Goal: Information Seeking & Learning: Learn about a topic

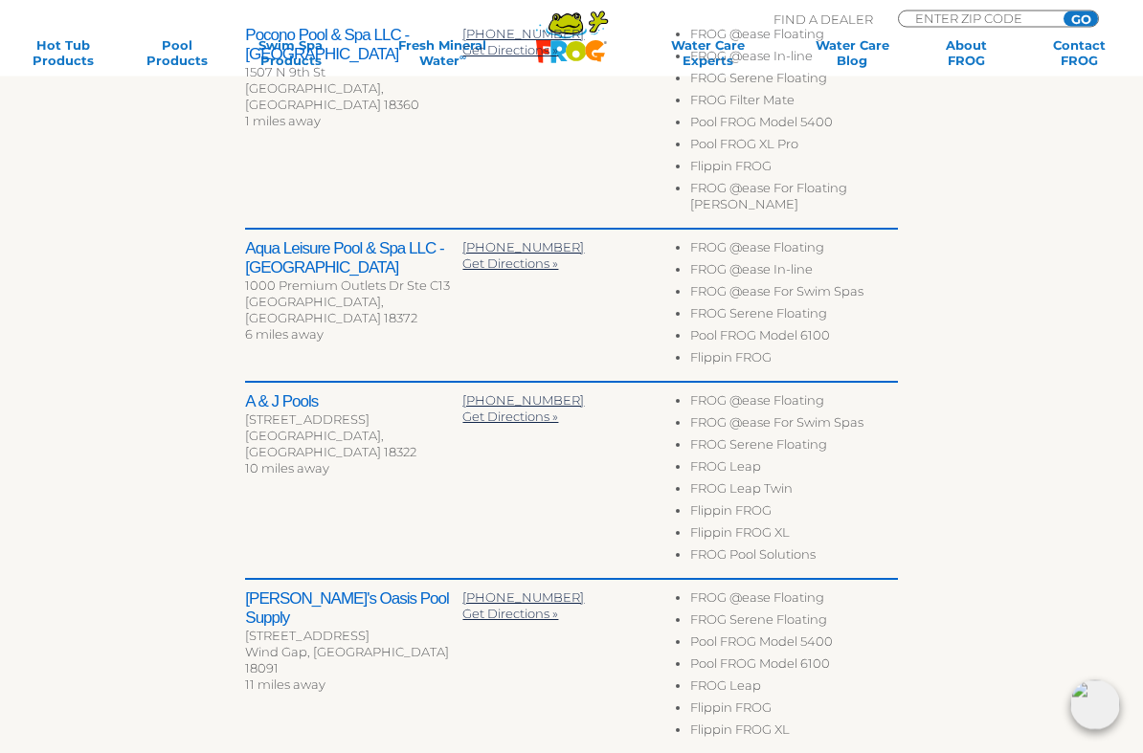
scroll to position [775, 0]
click at [929, 464] on div "To navigate the map with touch gestures double-tap and hold your finger on the …" at bounding box center [571, 338] width 978 height 1461
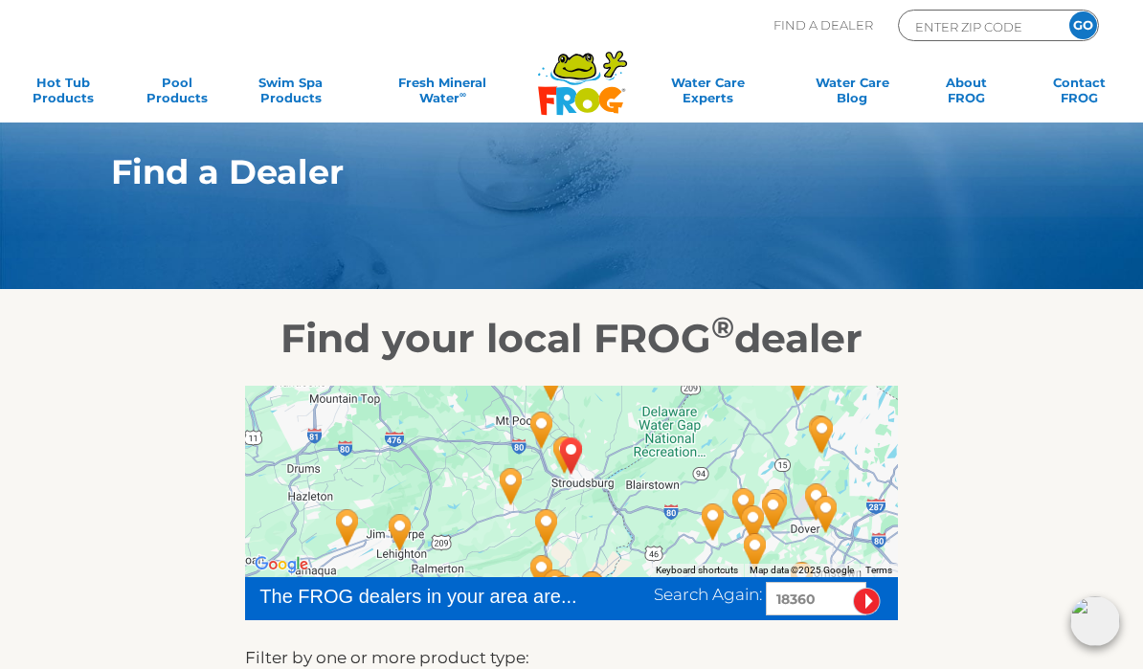
scroll to position [0, 0]
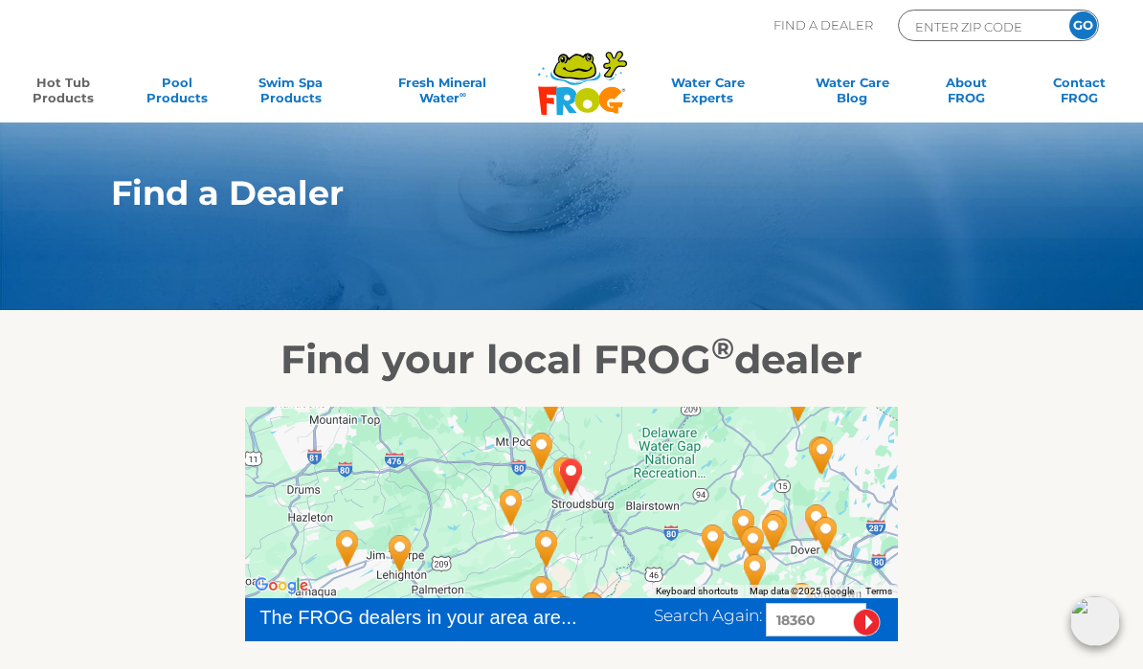
click at [48, 90] on link "Hot Tub Products" at bounding box center [63, 94] width 88 height 38
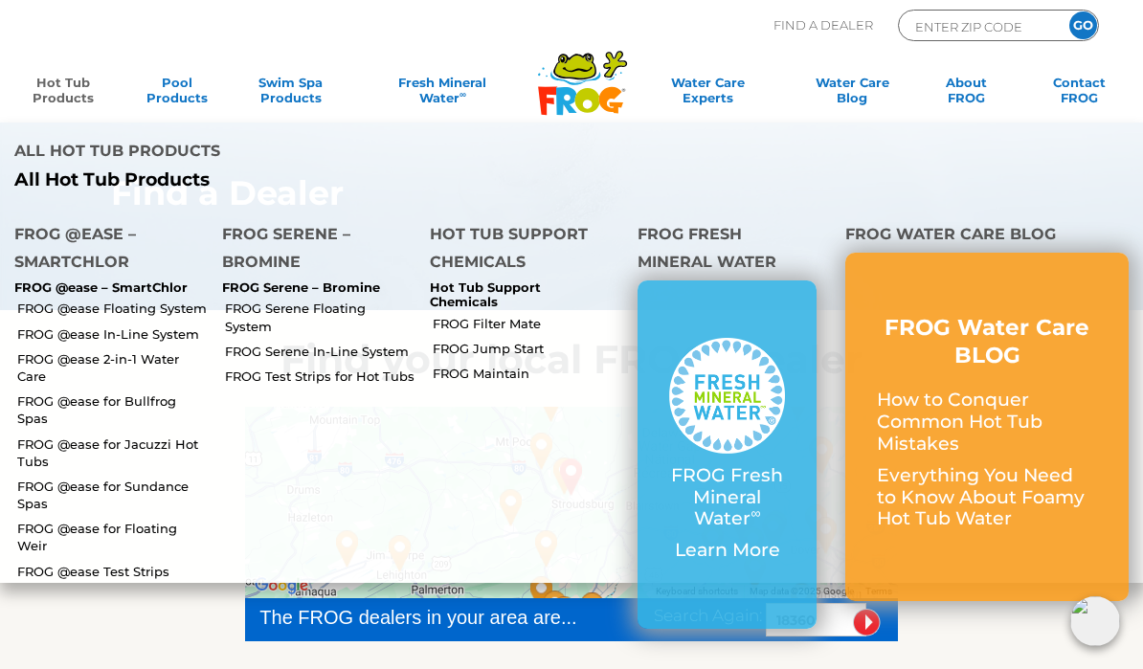
click at [164, 300] on link "FROG @ease Floating System" at bounding box center [112, 308] width 190 height 17
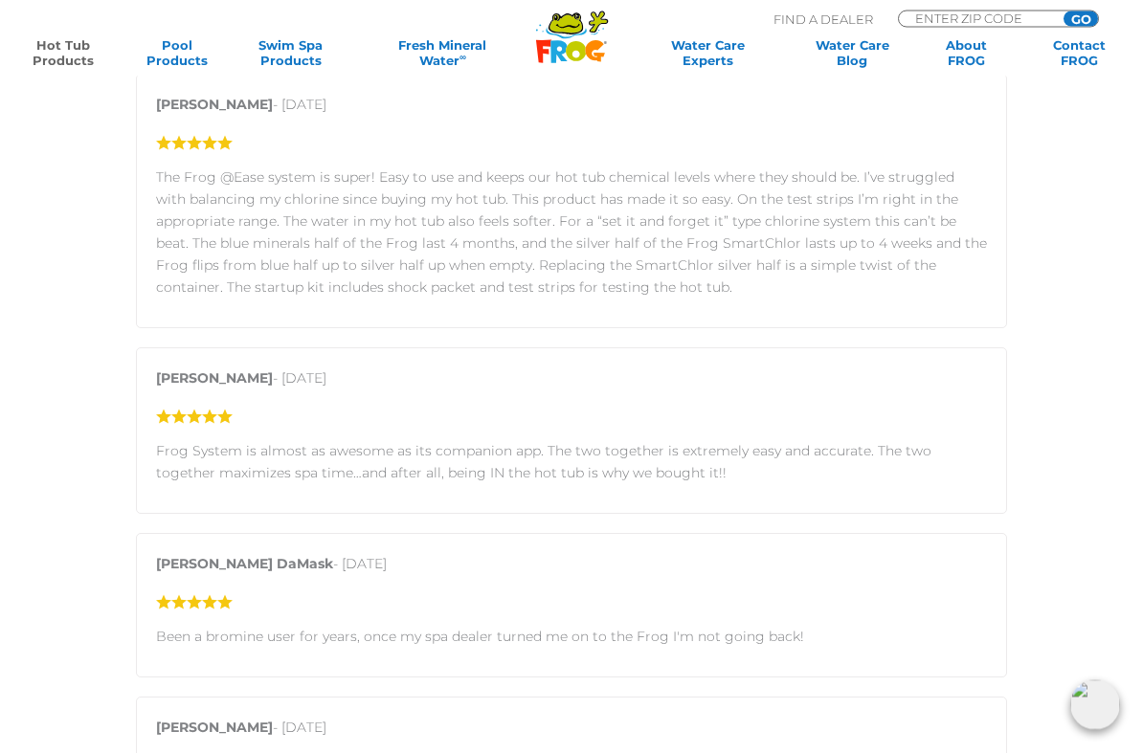
scroll to position [2826, 0]
click at [181, 53] on link "Pool Products" at bounding box center [177, 52] width 88 height 31
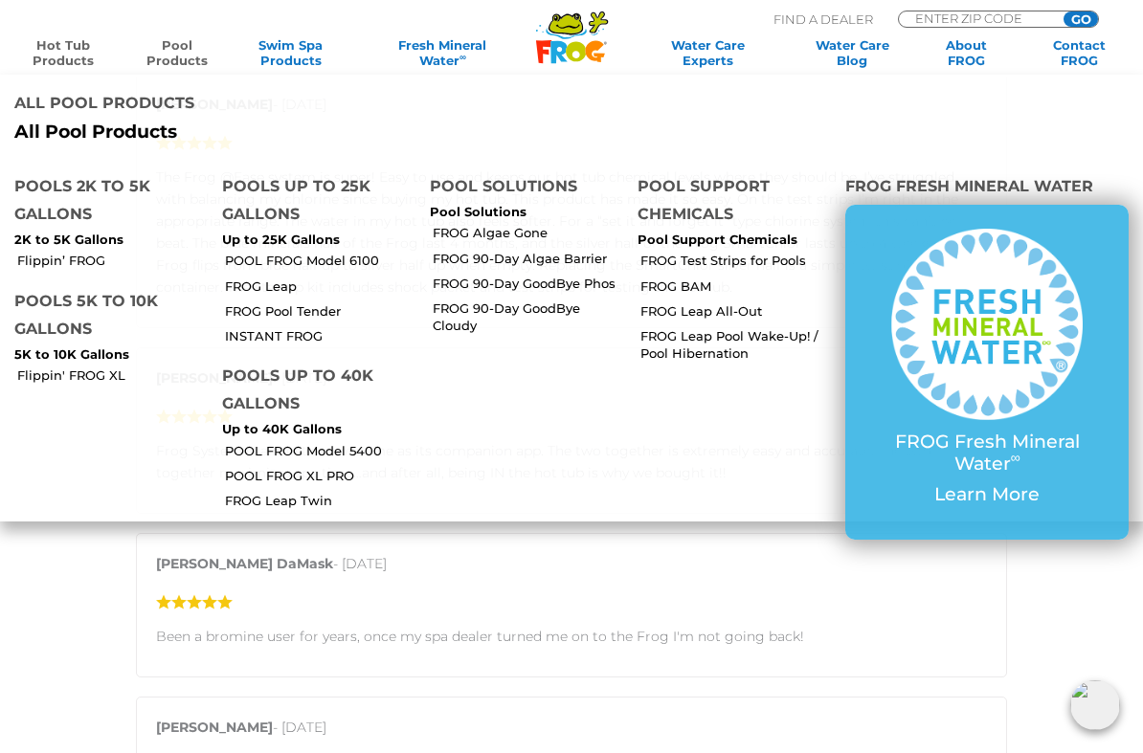
click at [343, 252] on link "POOL FROG Model 6100" at bounding box center [320, 260] width 190 height 17
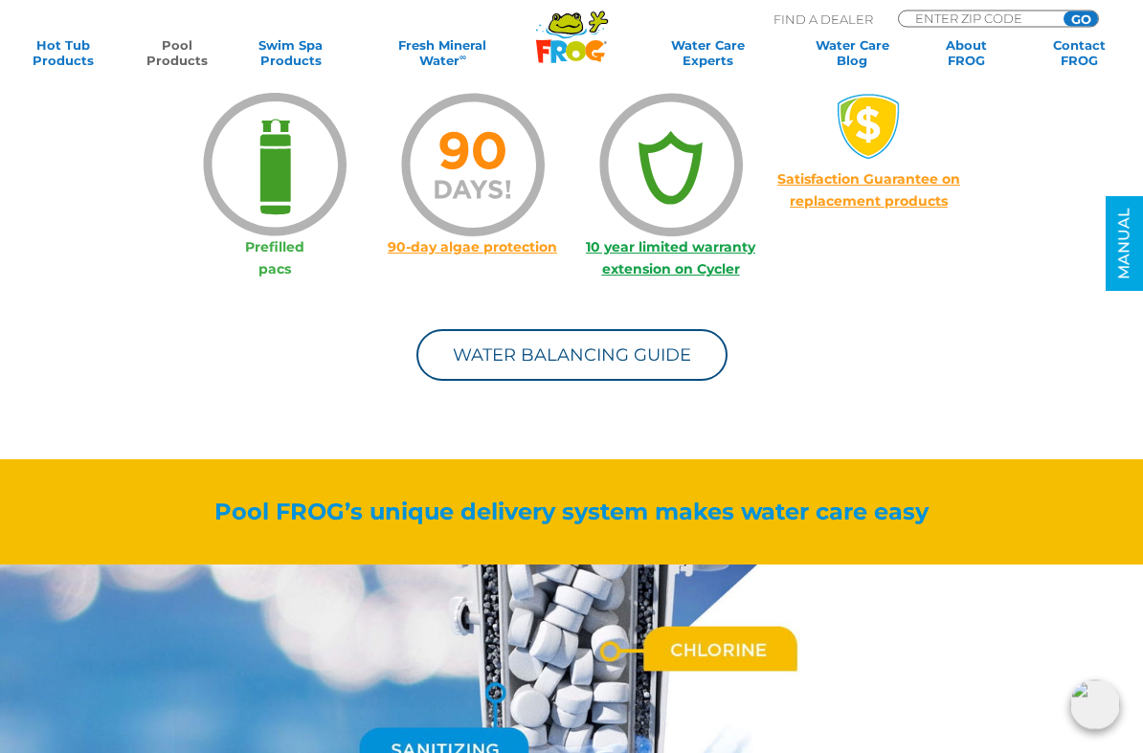
scroll to position [1483, 0]
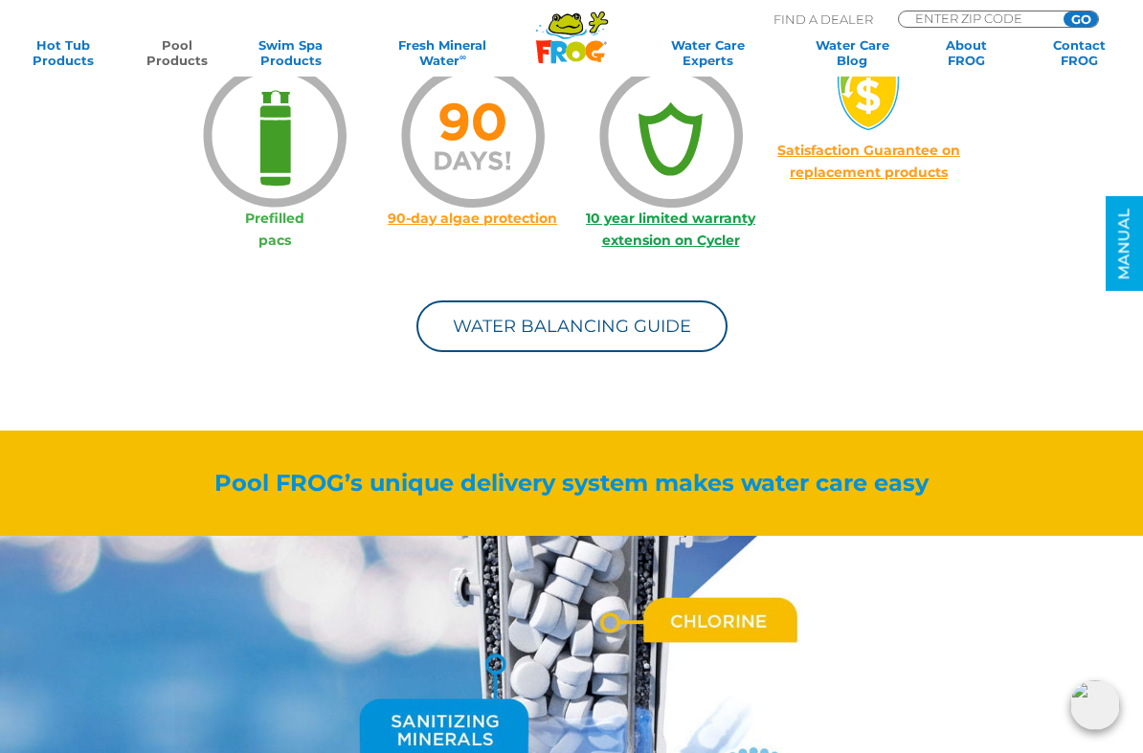
click at [687, 331] on link "Water Balancing Guide" at bounding box center [571, 327] width 311 height 52
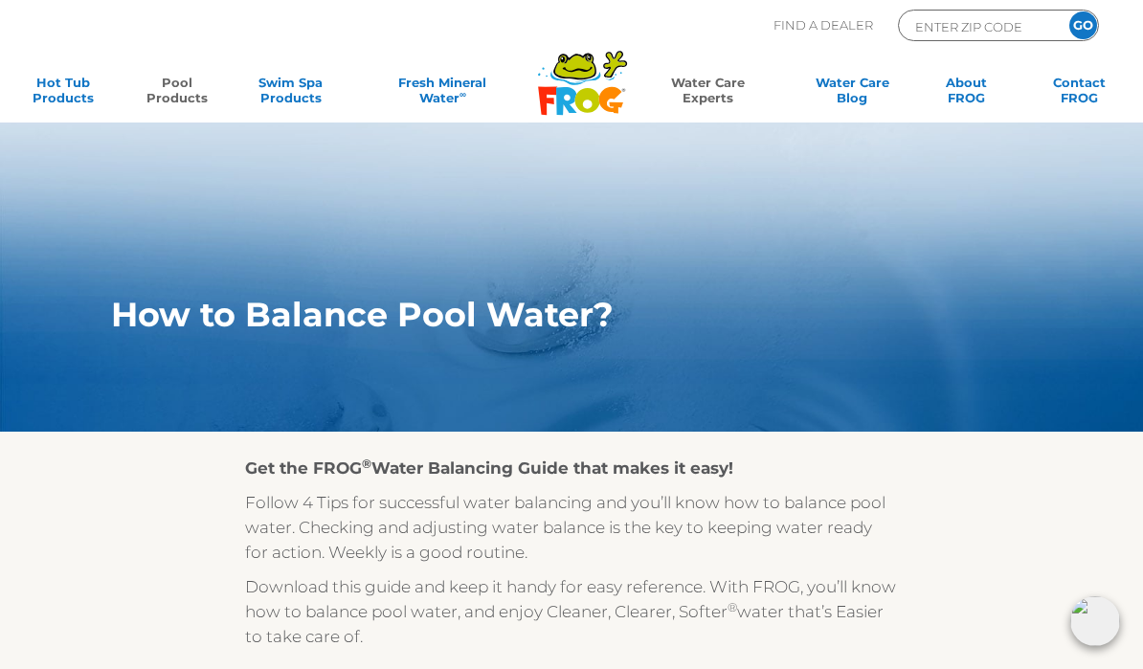
click at [194, 77] on link "Pool Products" at bounding box center [177, 94] width 88 height 38
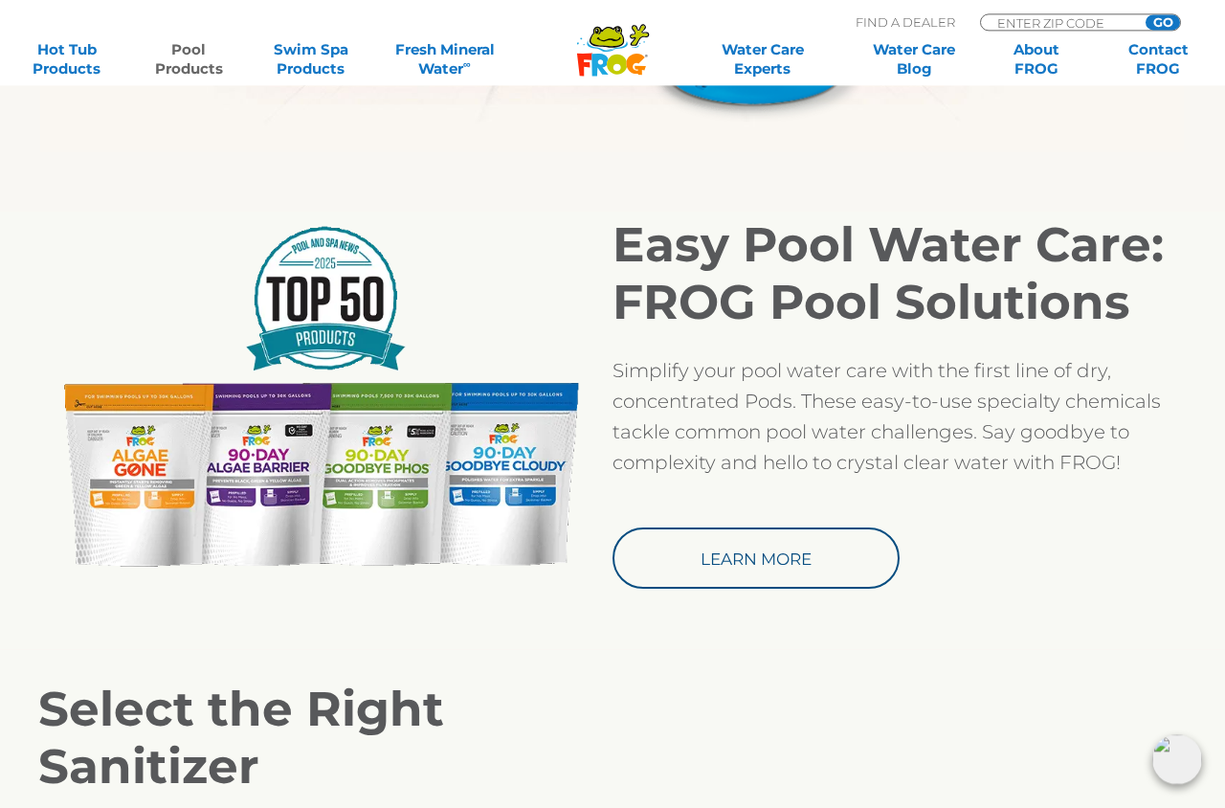
scroll to position [1523, 0]
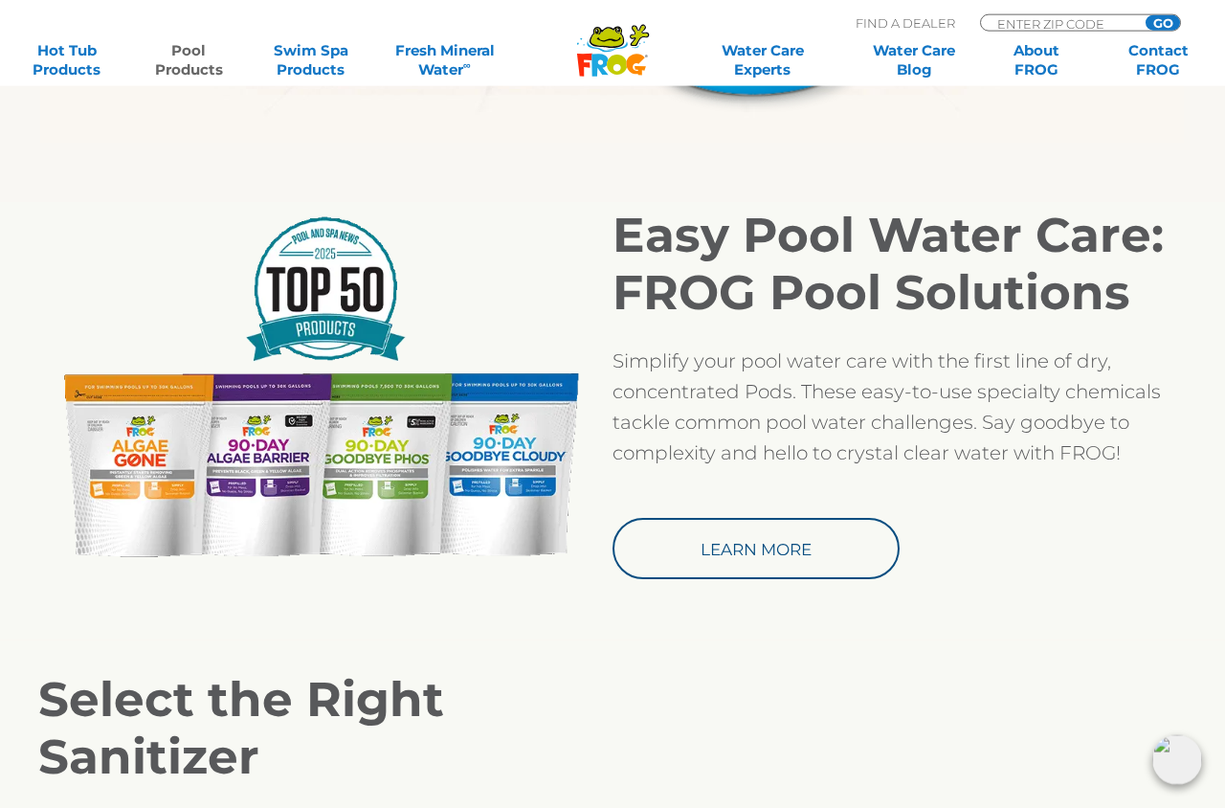
click at [801, 549] on link "Learn More" at bounding box center [756, 548] width 287 height 61
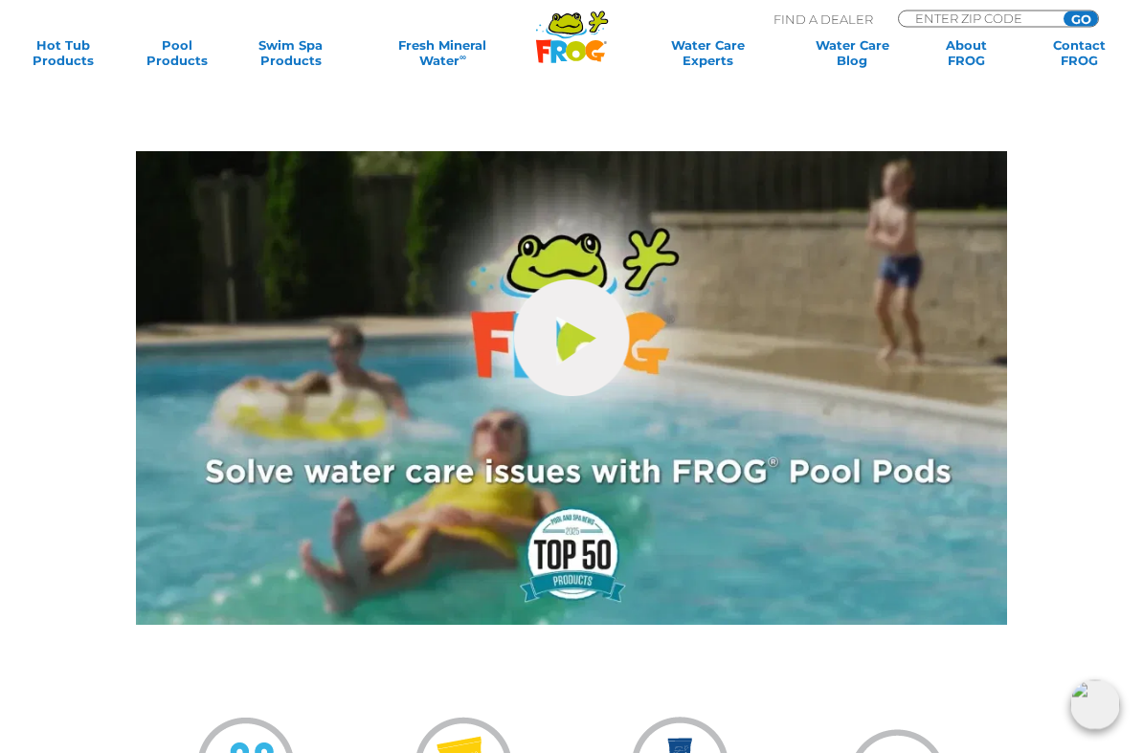
scroll to position [654, 0]
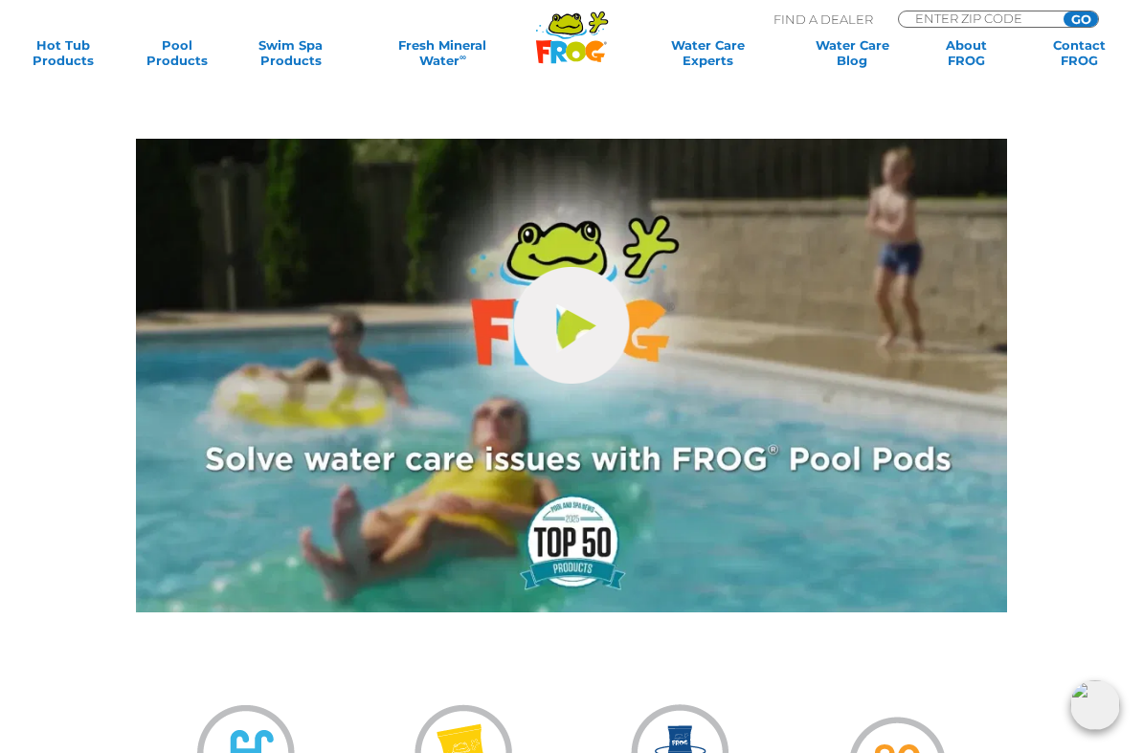
click at [580, 308] on link "hide-me" at bounding box center [572, 325] width 116 height 117
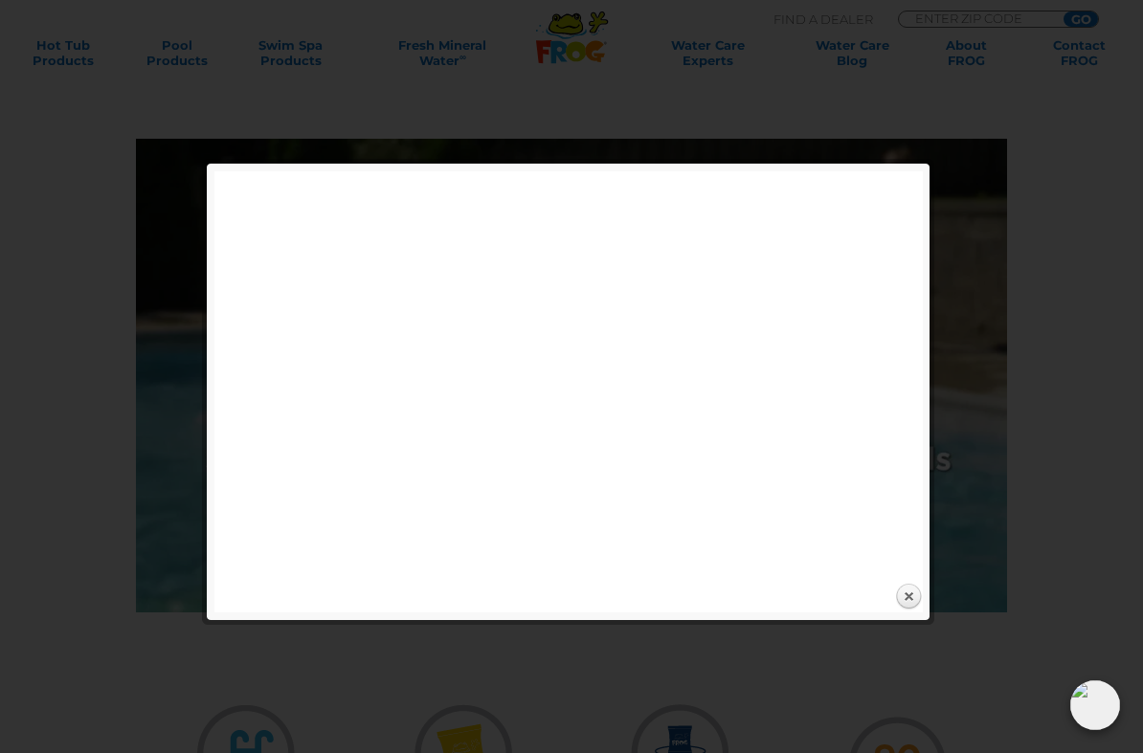
click at [913, 598] on link "Close" at bounding box center [908, 597] width 29 height 29
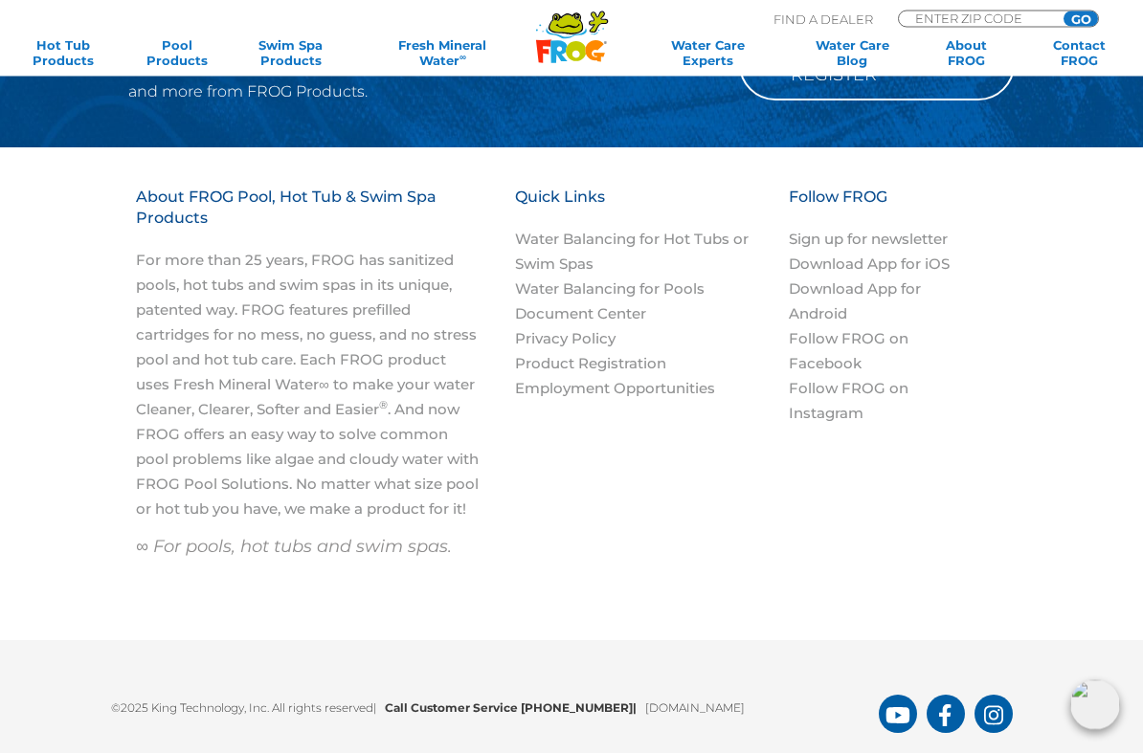
scroll to position [3023, 0]
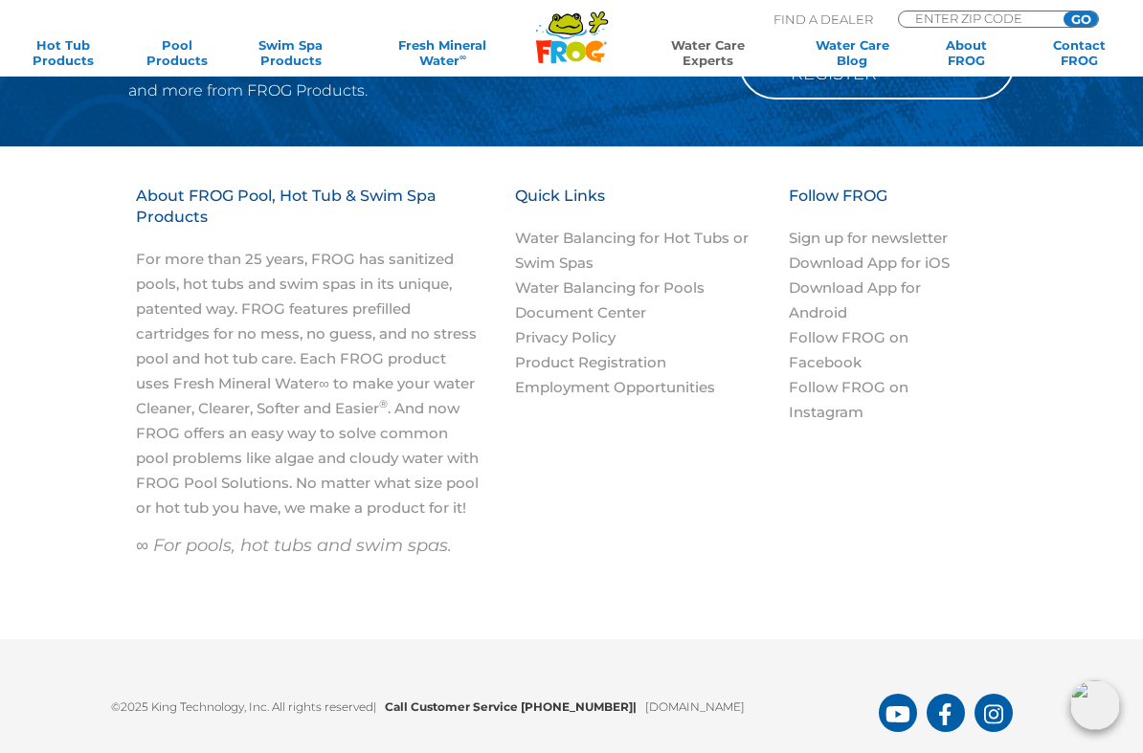
click at [711, 56] on link "Water Care Experts" at bounding box center [707, 52] width 151 height 31
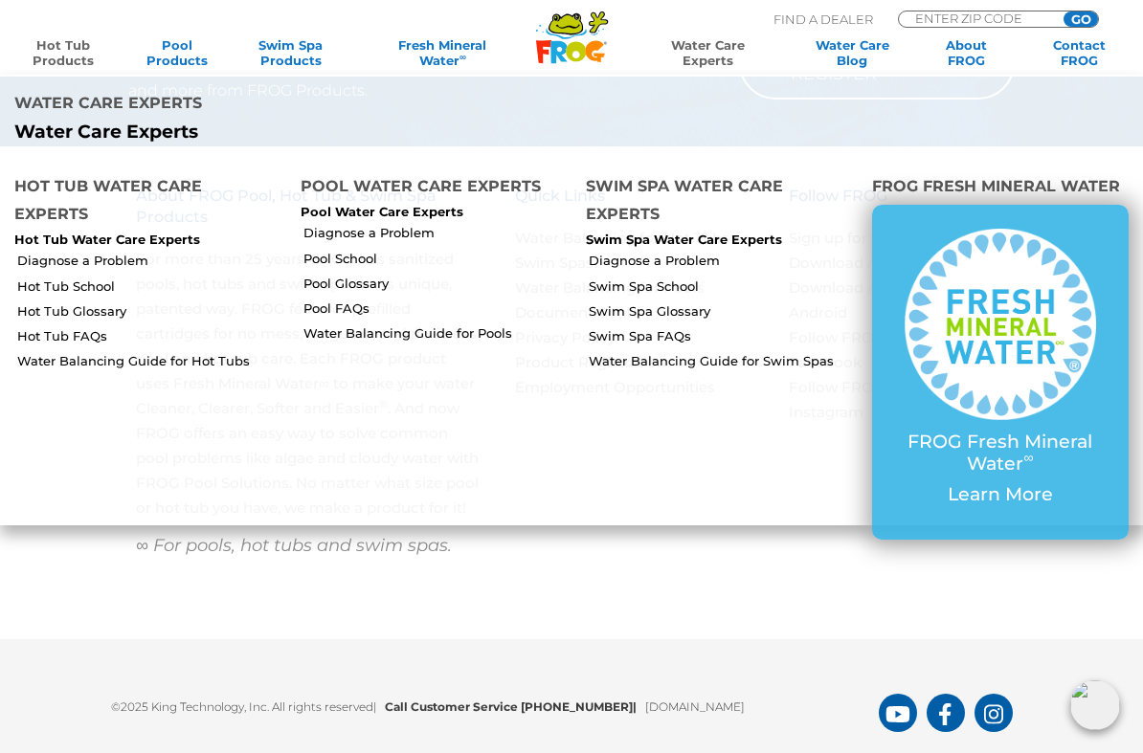
click at [70, 50] on link "Hot Tub Products" at bounding box center [63, 52] width 88 height 31
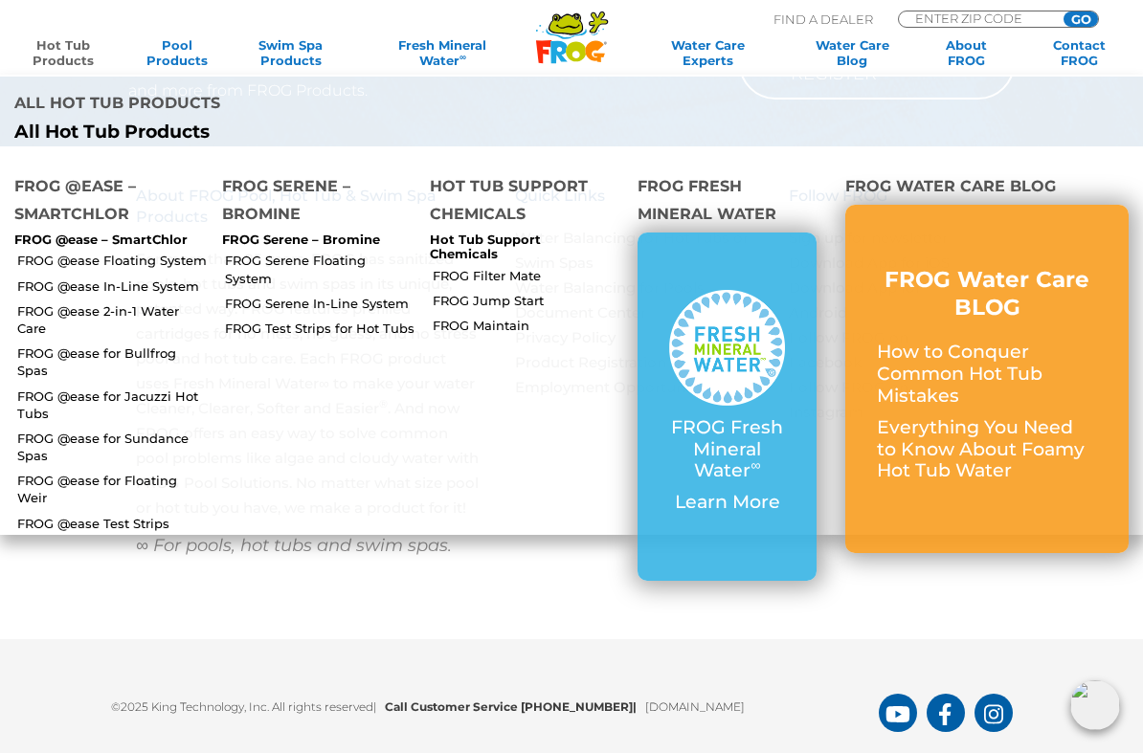
click at [165, 278] on link "FROG @ease In-Line System" at bounding box center [112, 286] width 190 height 17
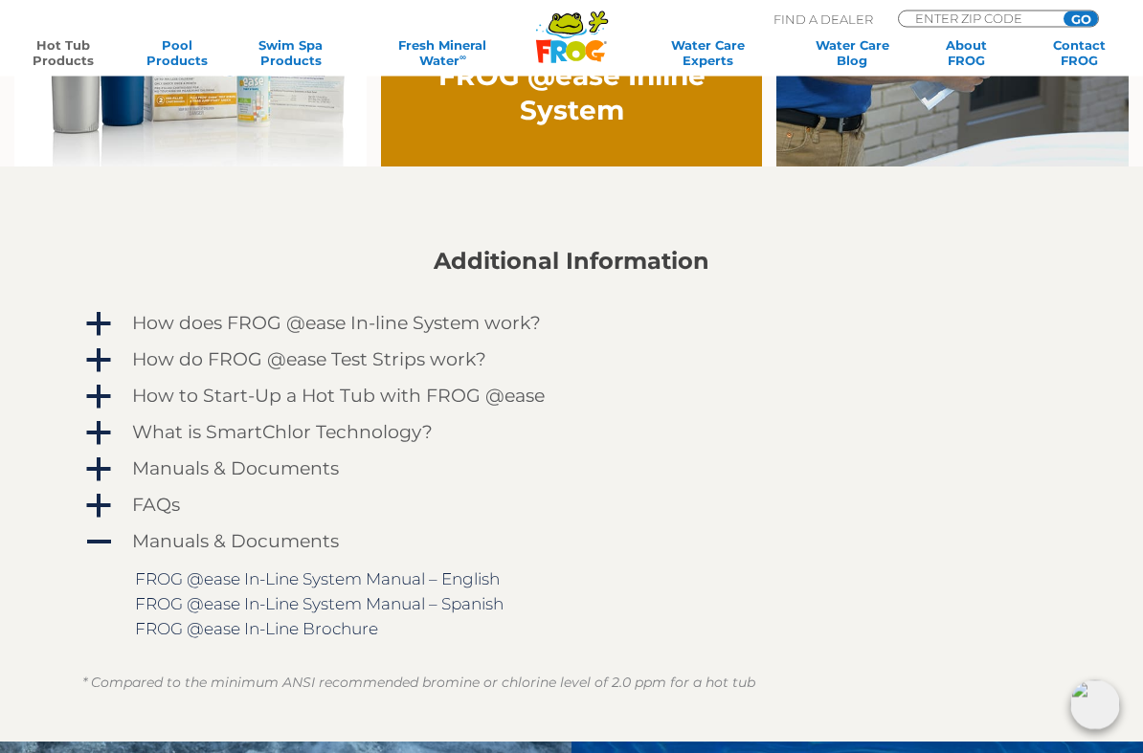
scroll to position [1412, 0]
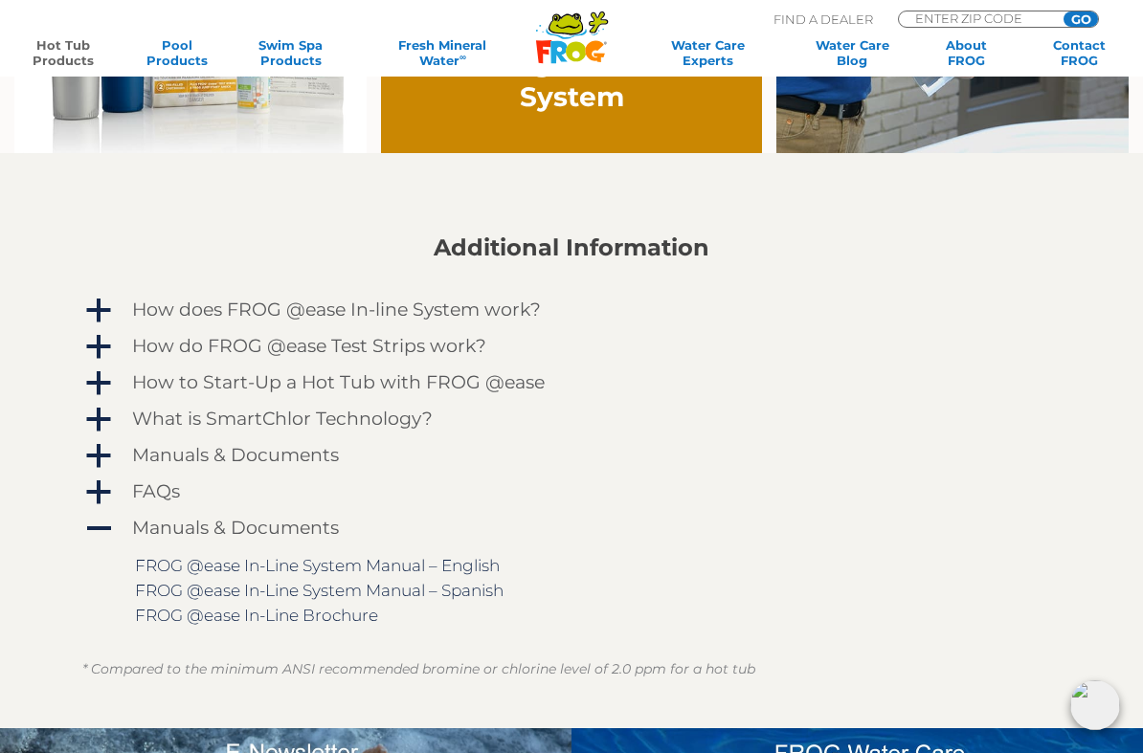
click at [484, 316] on h4 "How does FROG @ease In-line System work?" at bounding box center [336, 310] width 409 height 21
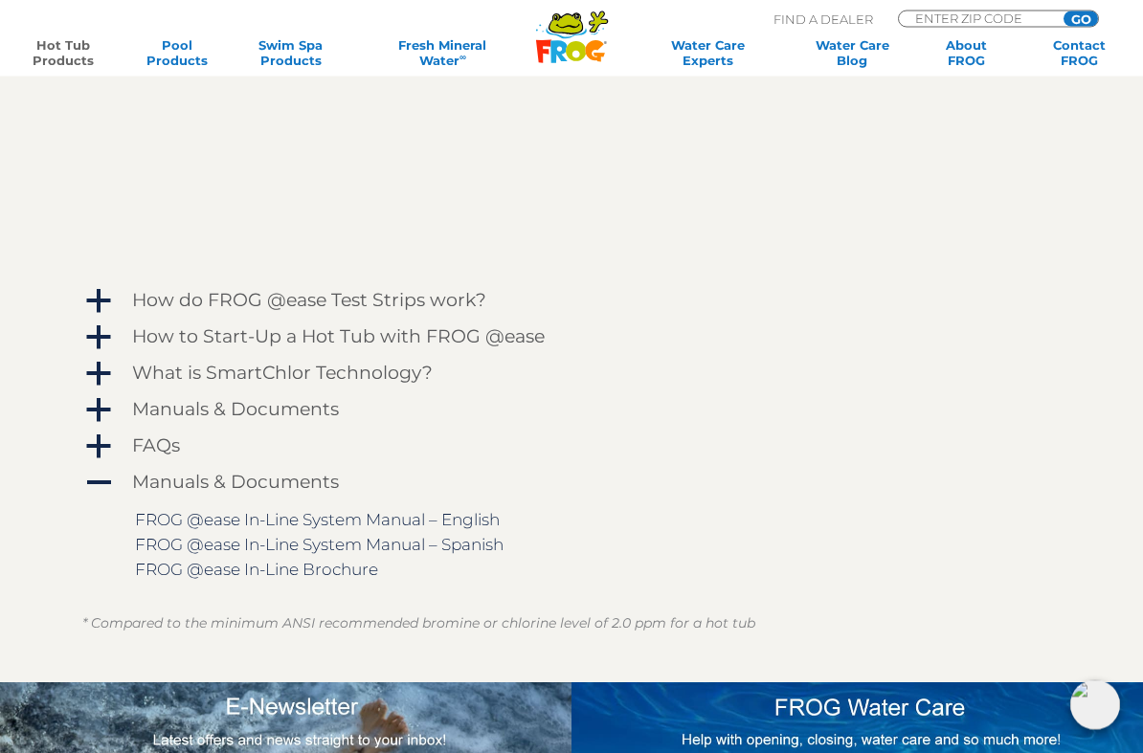
scroll to position [1972, 0]
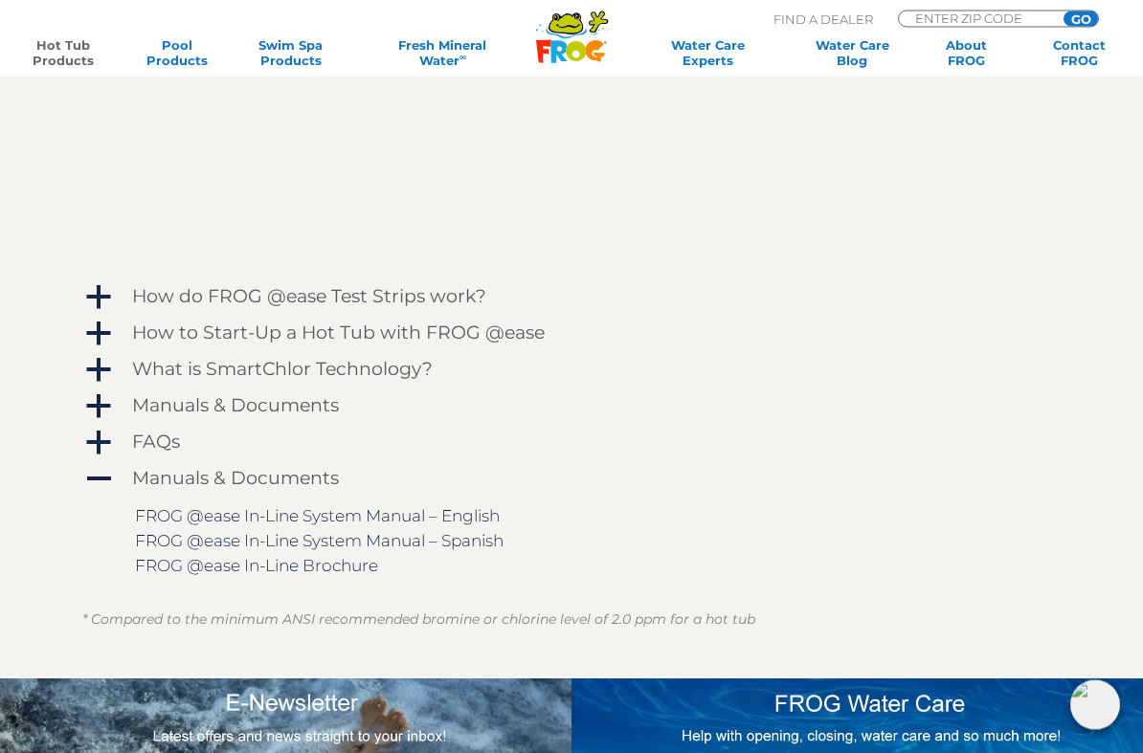
click at [444, 297] on h4 "How do FROG @ease Test Strips work?" at bounding box center [309, 297] width 354 height 21
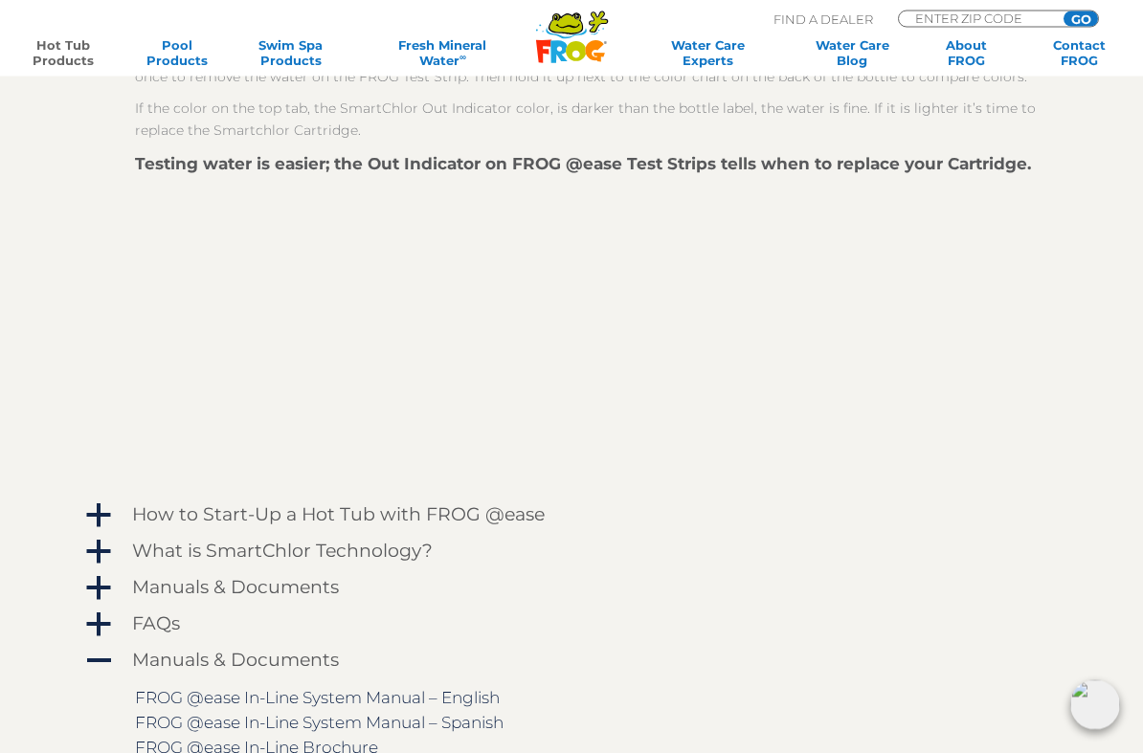
scroll to position [2273, 0]
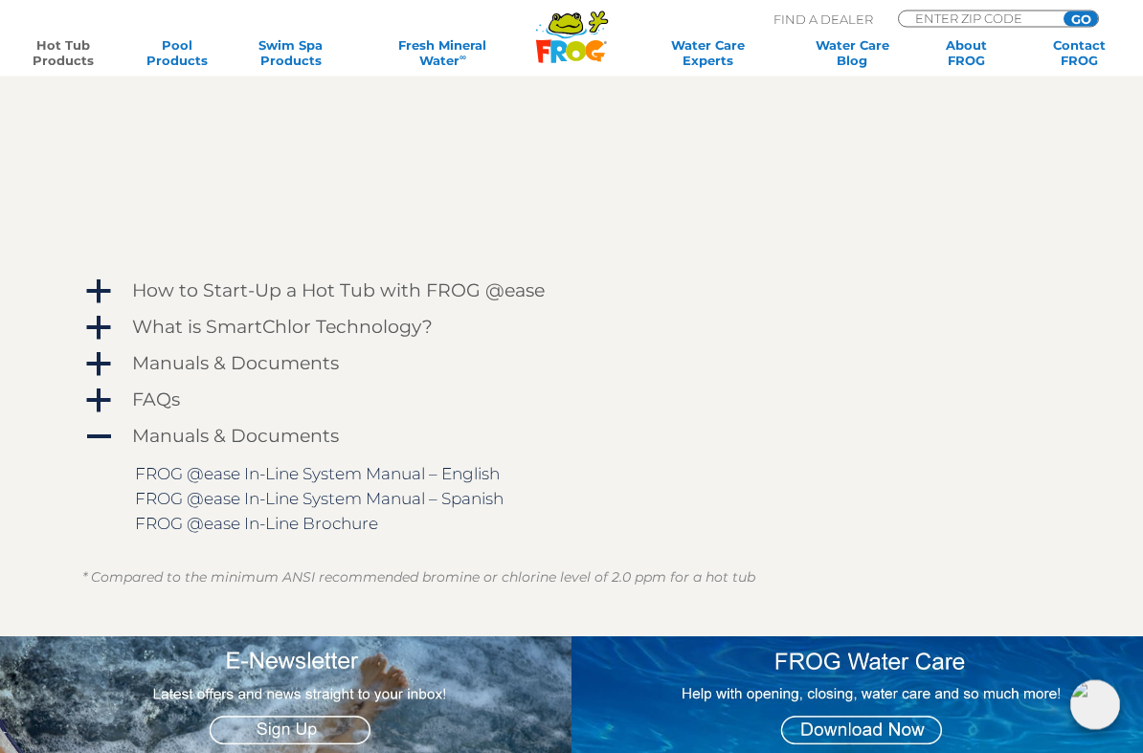
click at [512, 291] on h4 "How to Start-Up a Hot Tub with FROG @ease" at bounding box center [338, 291] width 412 height 21
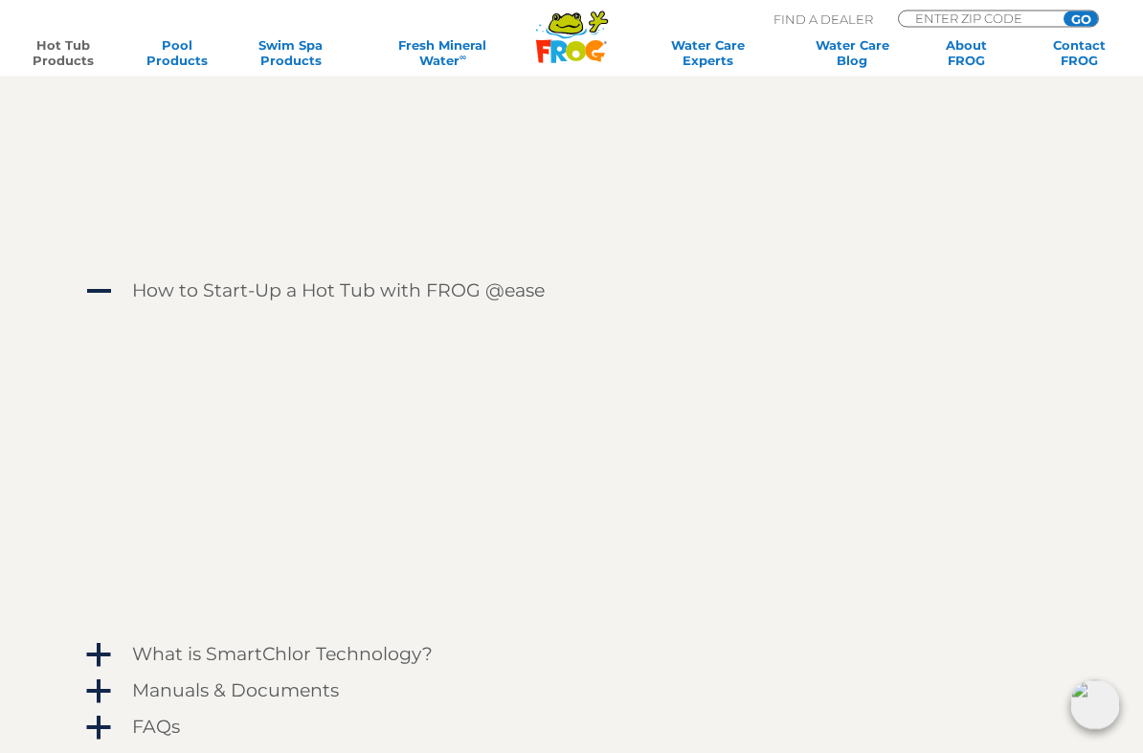
scroll to position [2497, 0]
click at [502, 299] on h4 "How to Start-Up a Hot Tub with FROG @ease" at bounding box center [338, 290] width 412 height 21
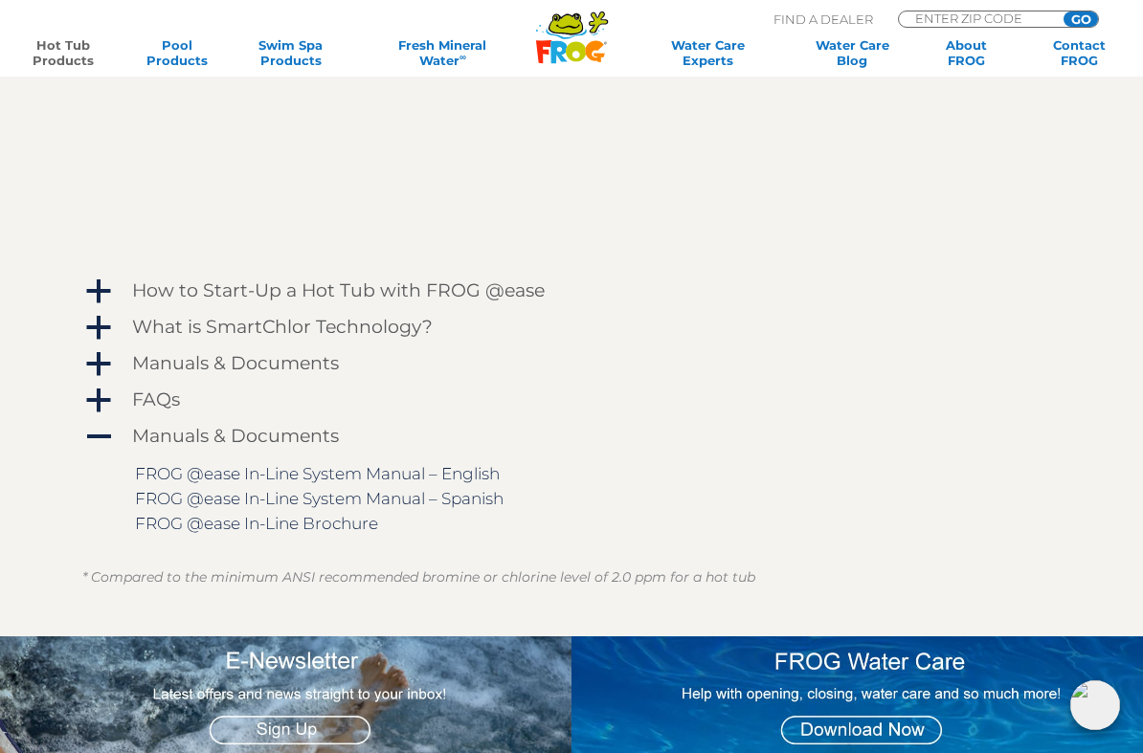
click at [506, 292] on h4 "How to Start-Up a Hot Tub with FROG @ease" at bounding box center [338, 290] width 412 height 21
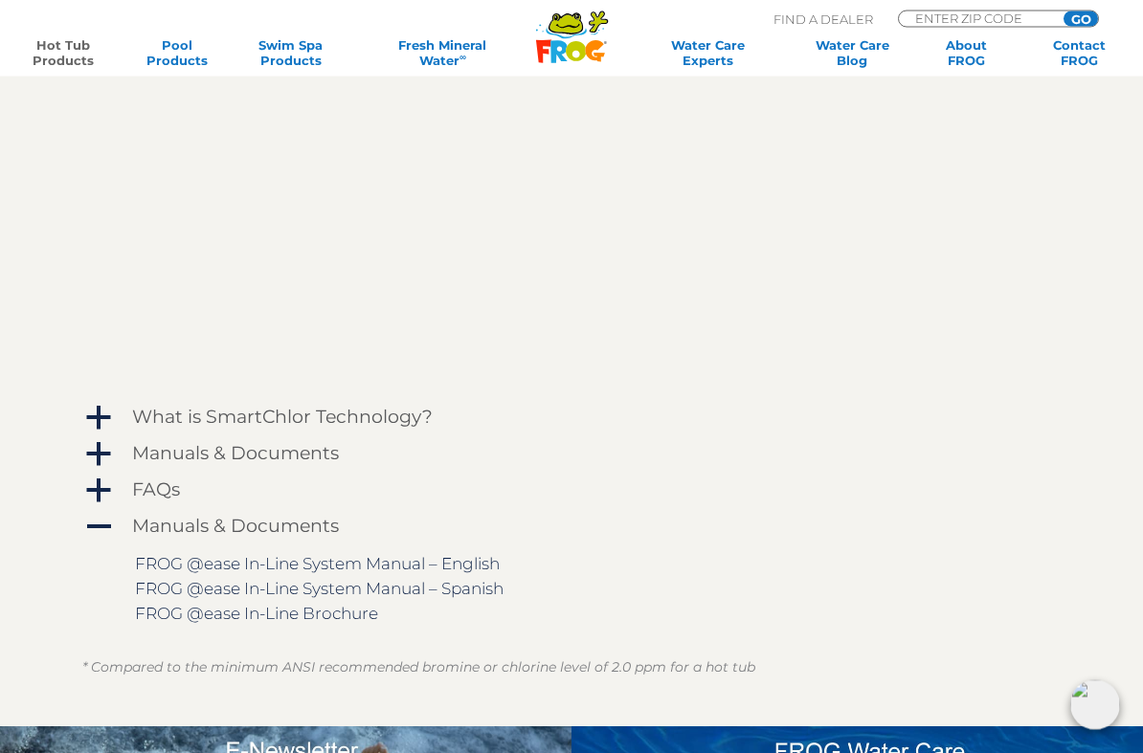
scroll to position [2794, 0]
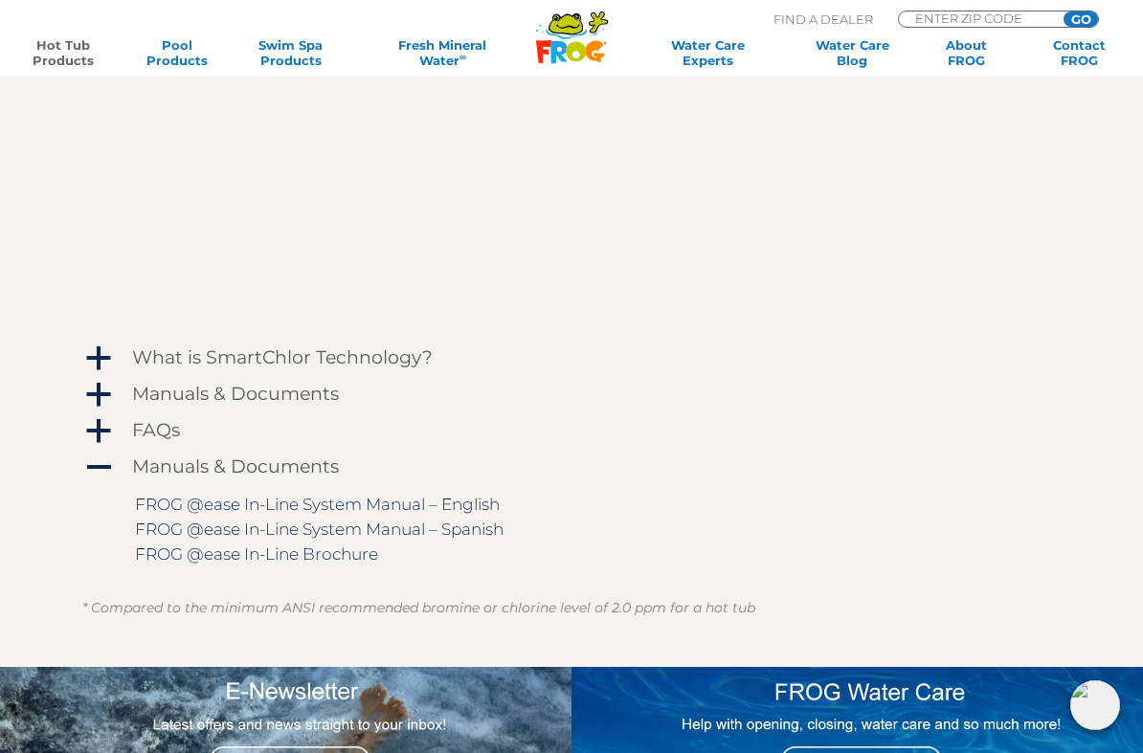
click at [313, 358] on h4 "What is SmartChlor Technology?" at bounding box center [282, 357] width 301 height 21
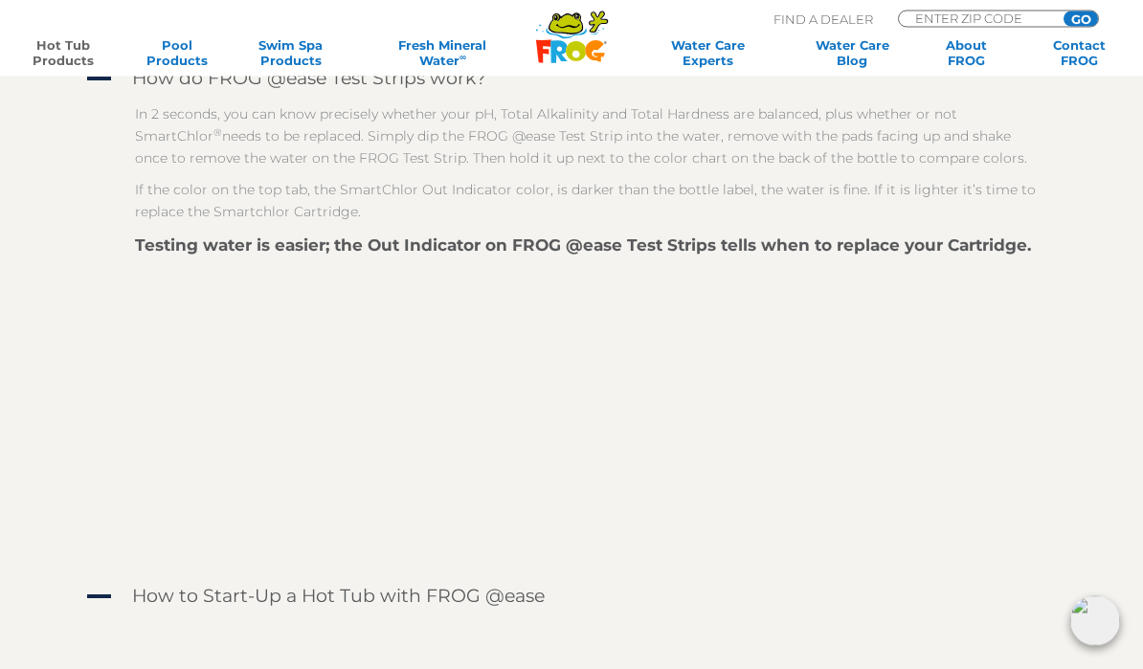
scroll to position [2183, 0]
